Goal: Navigation & Orientation: Go to known website

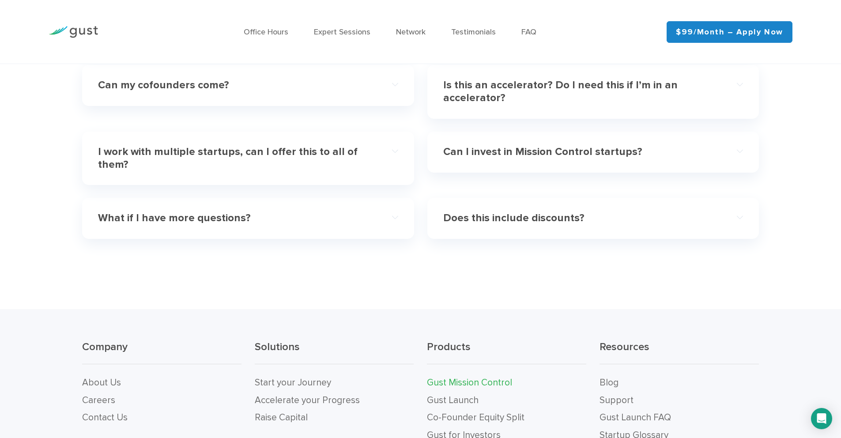
scroll to position [2874, 0]
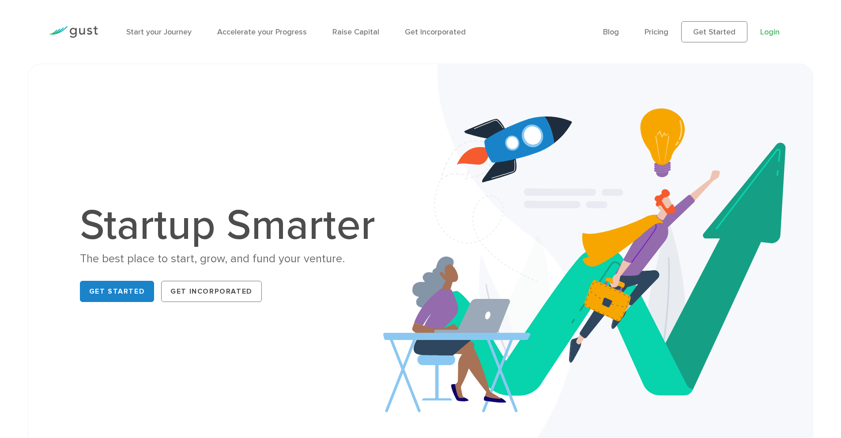
click at [763, 35] on link "Login" at bounding box center [769, 31] width 19 height 9
